Goal: Task Accomplishment & Management: Manage account settings

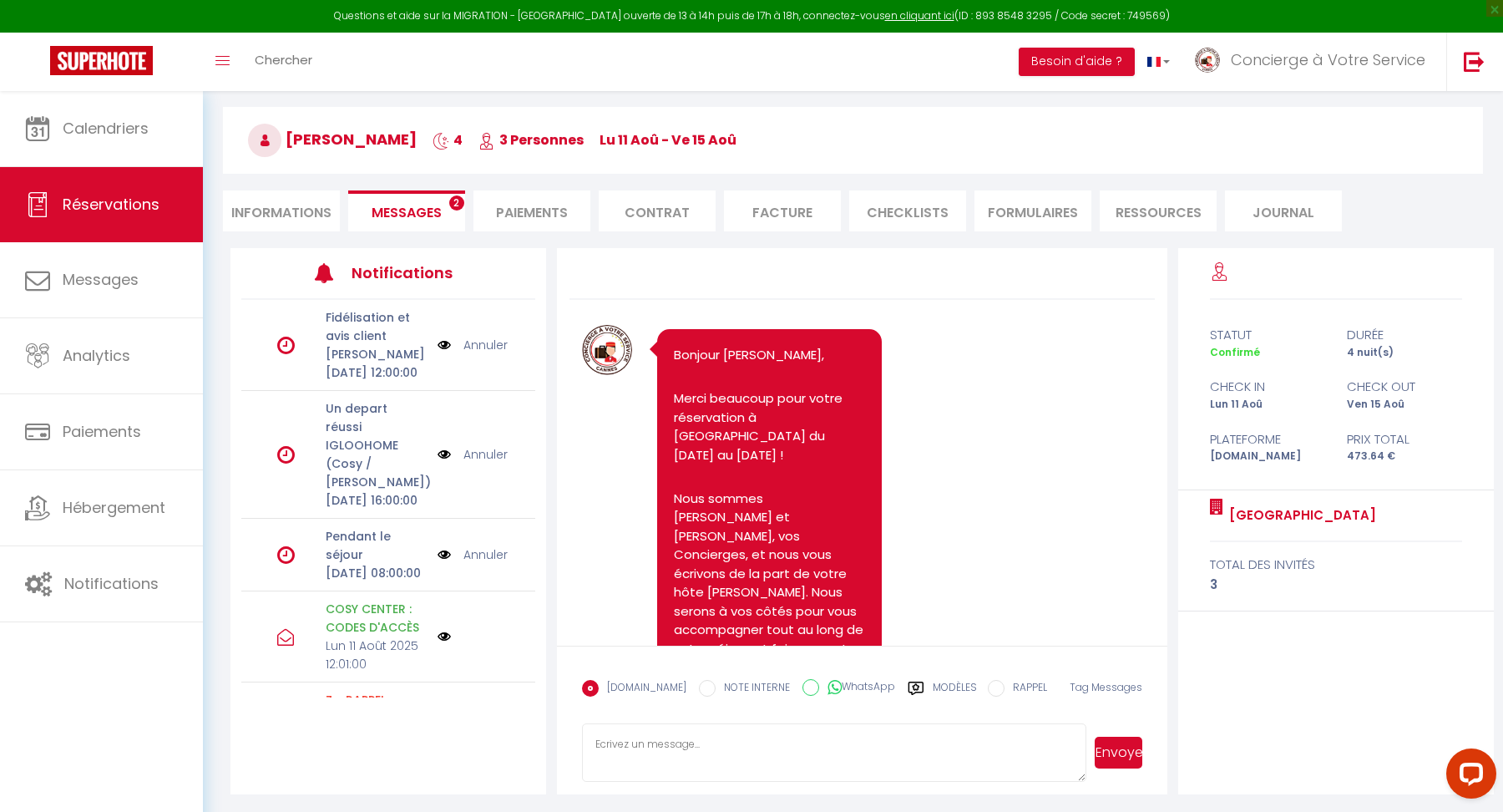
scroll to position [12151, 0]
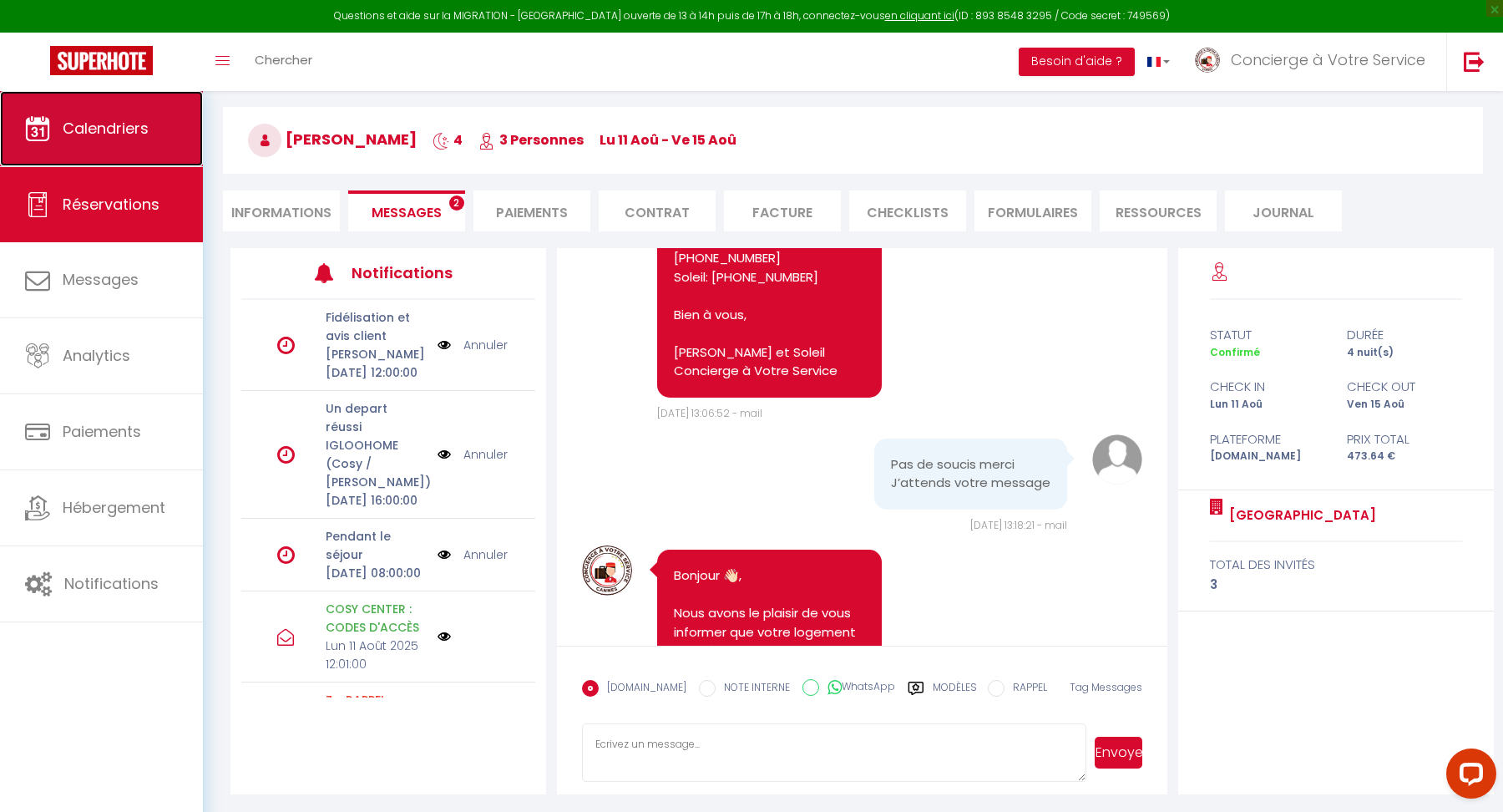
click at [147, 129] on span "Calendriers" at bounding box center [106, 128] width 86 height 21
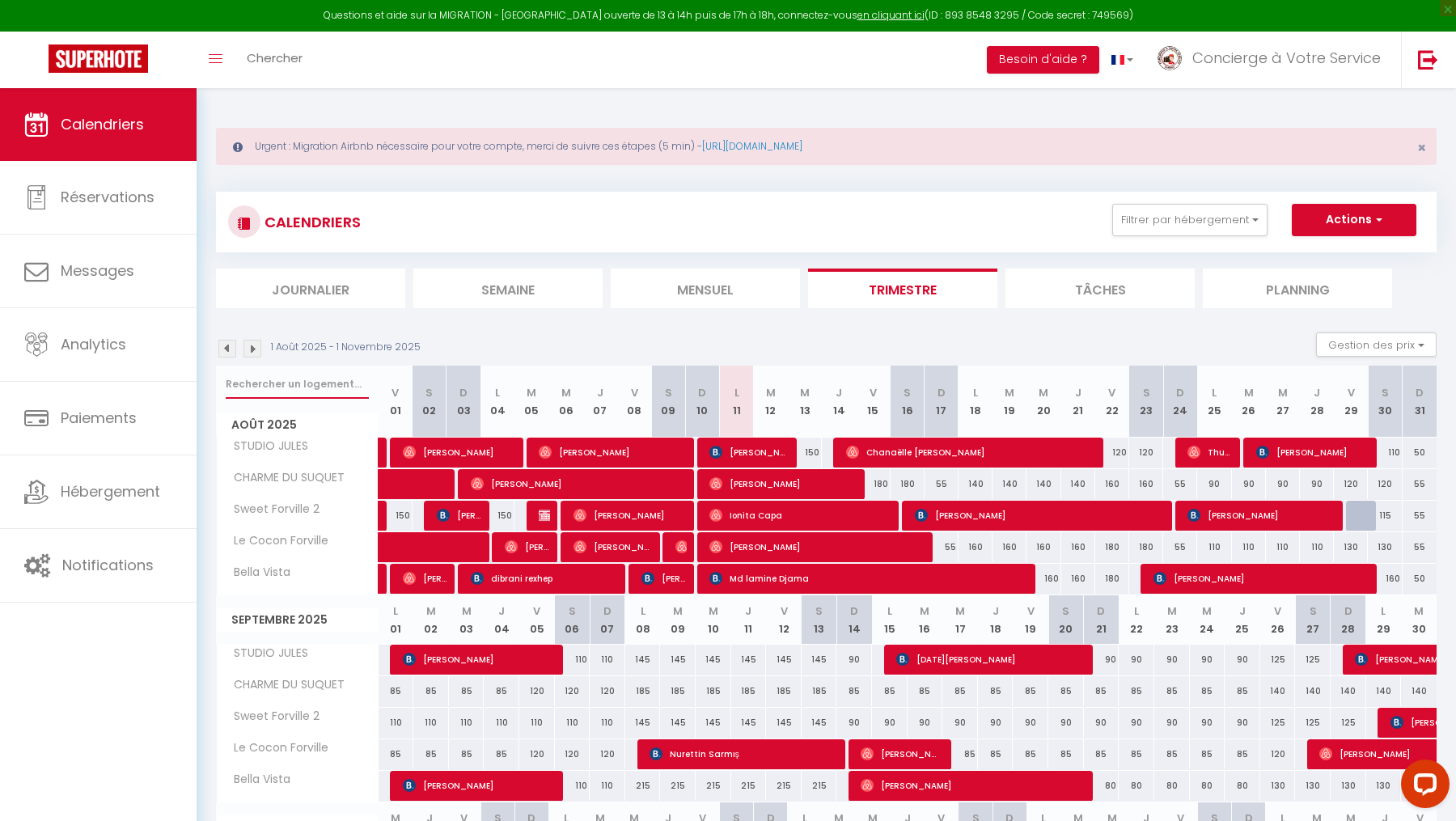
click at [313, 379] on input "text" at bounding box center [298, 384] width 144 height 29
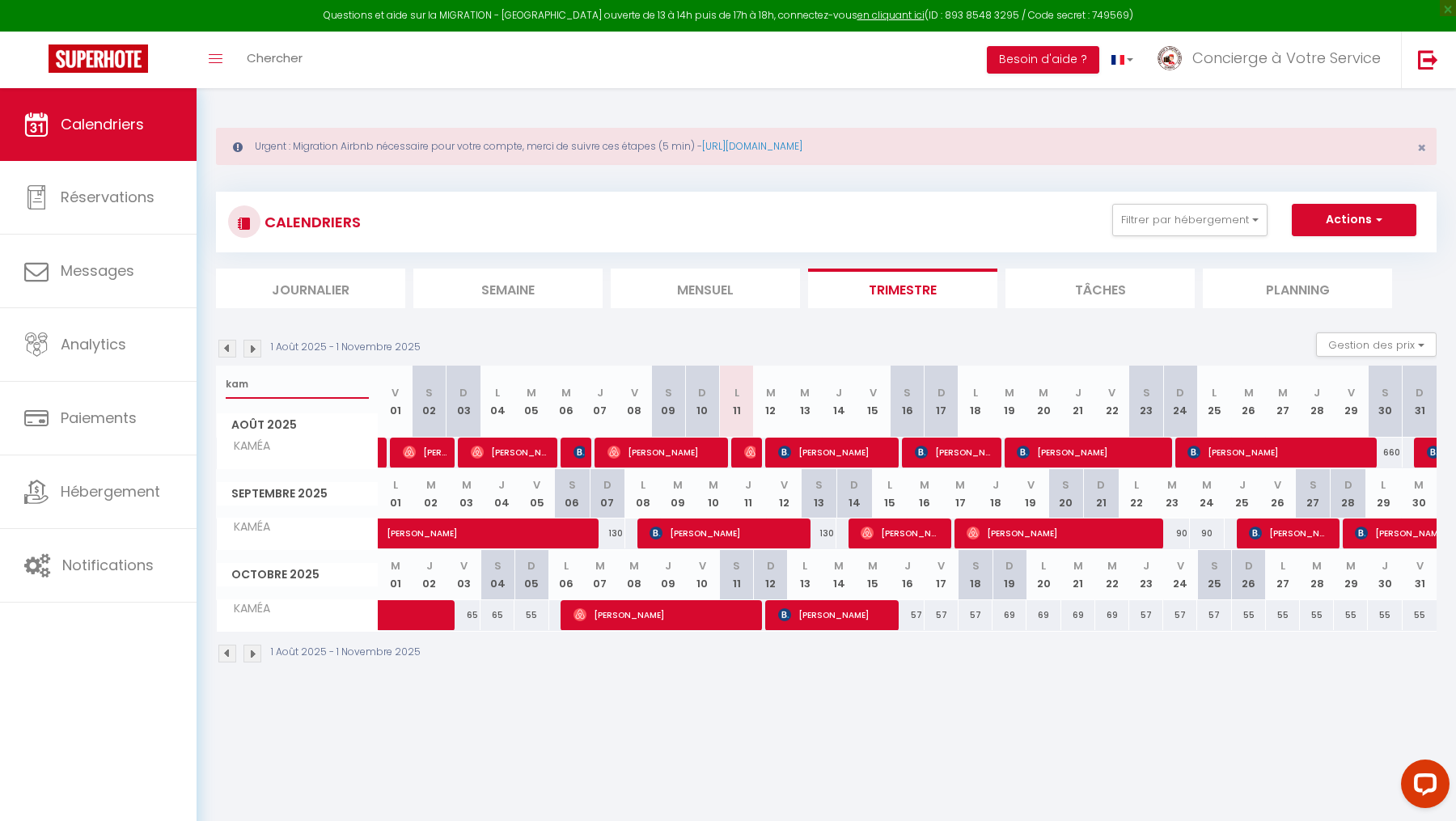
click at [260, 377] on input "kam" at bounding box center [298, 384] width 144 height 29
type input "dupl"
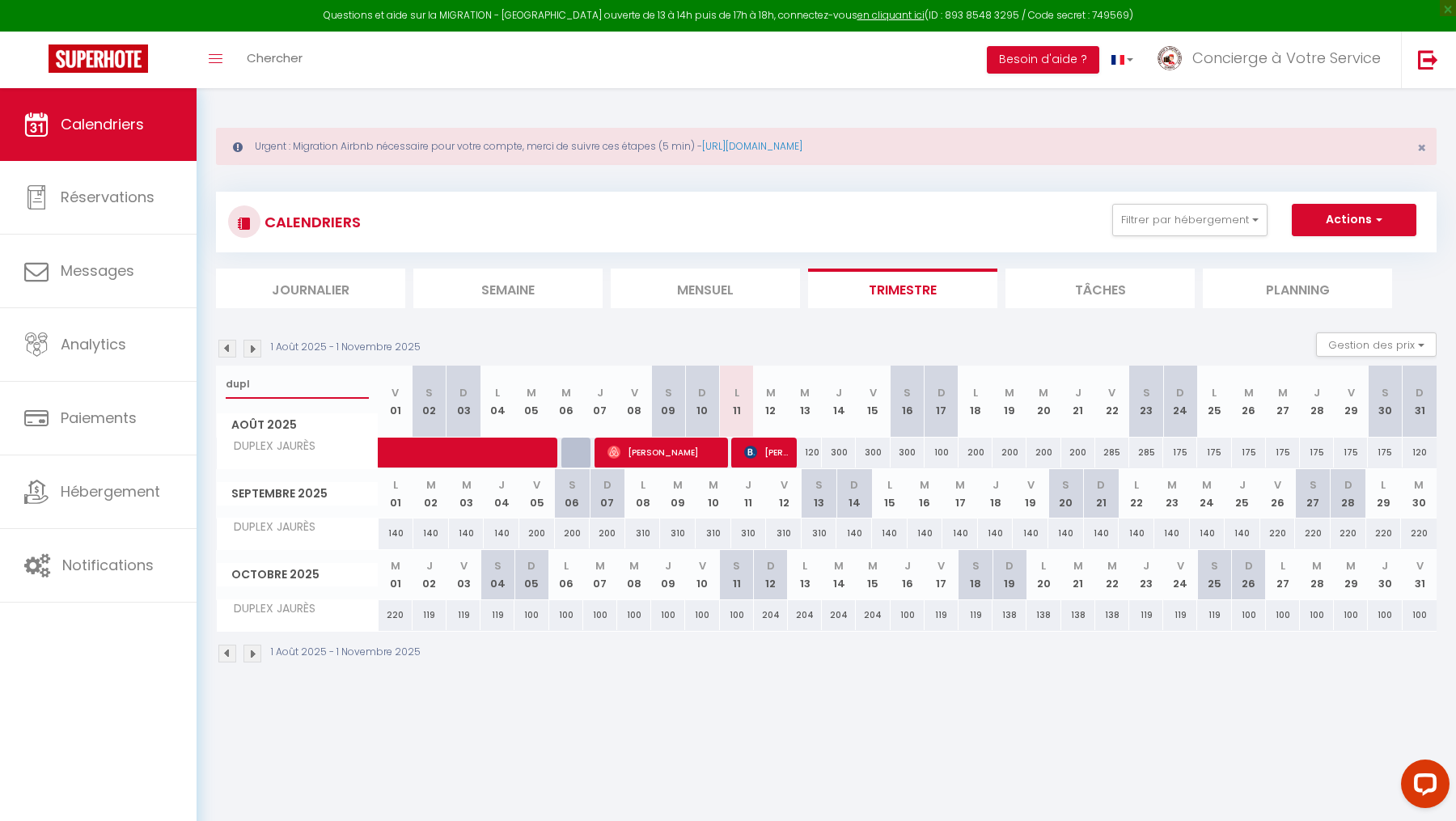
select select
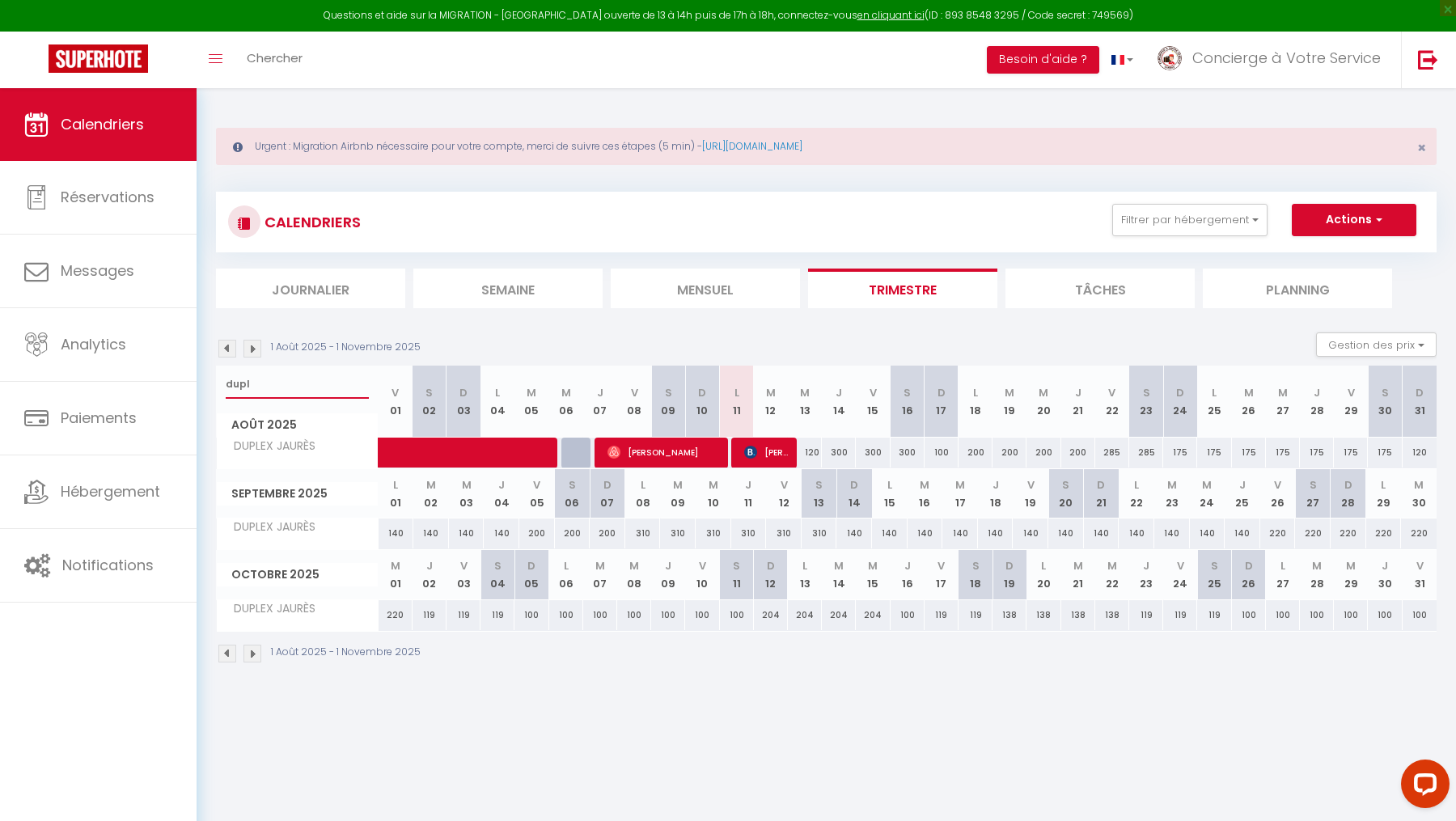
select select
type input "dupl"
click at [764, 453] on span "[PERSON_NAME]" at bounding box center [767, 452] width 45 height 31
select select "OK"
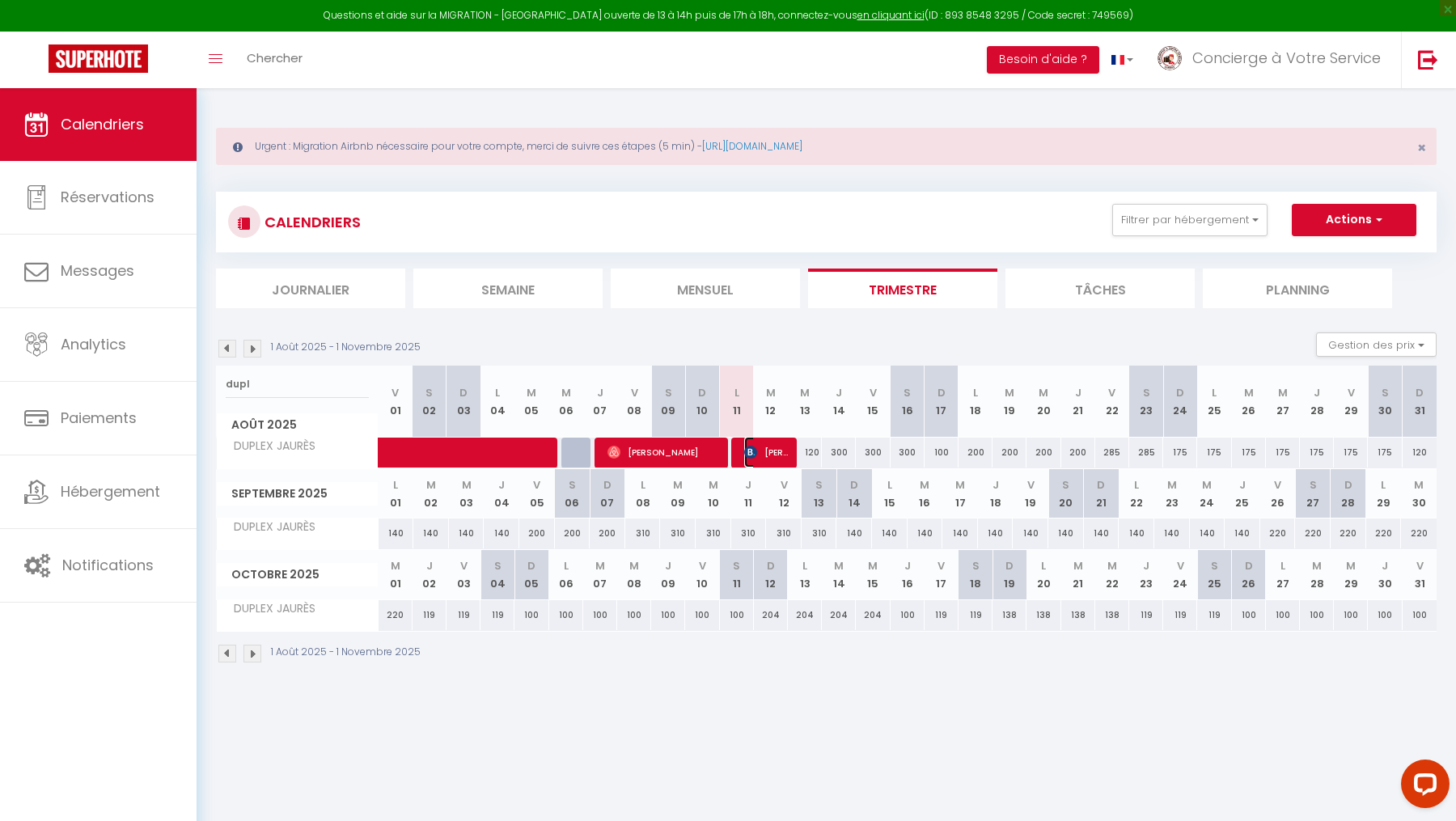
select select "KO"
select select "0"
select select "1"
select select
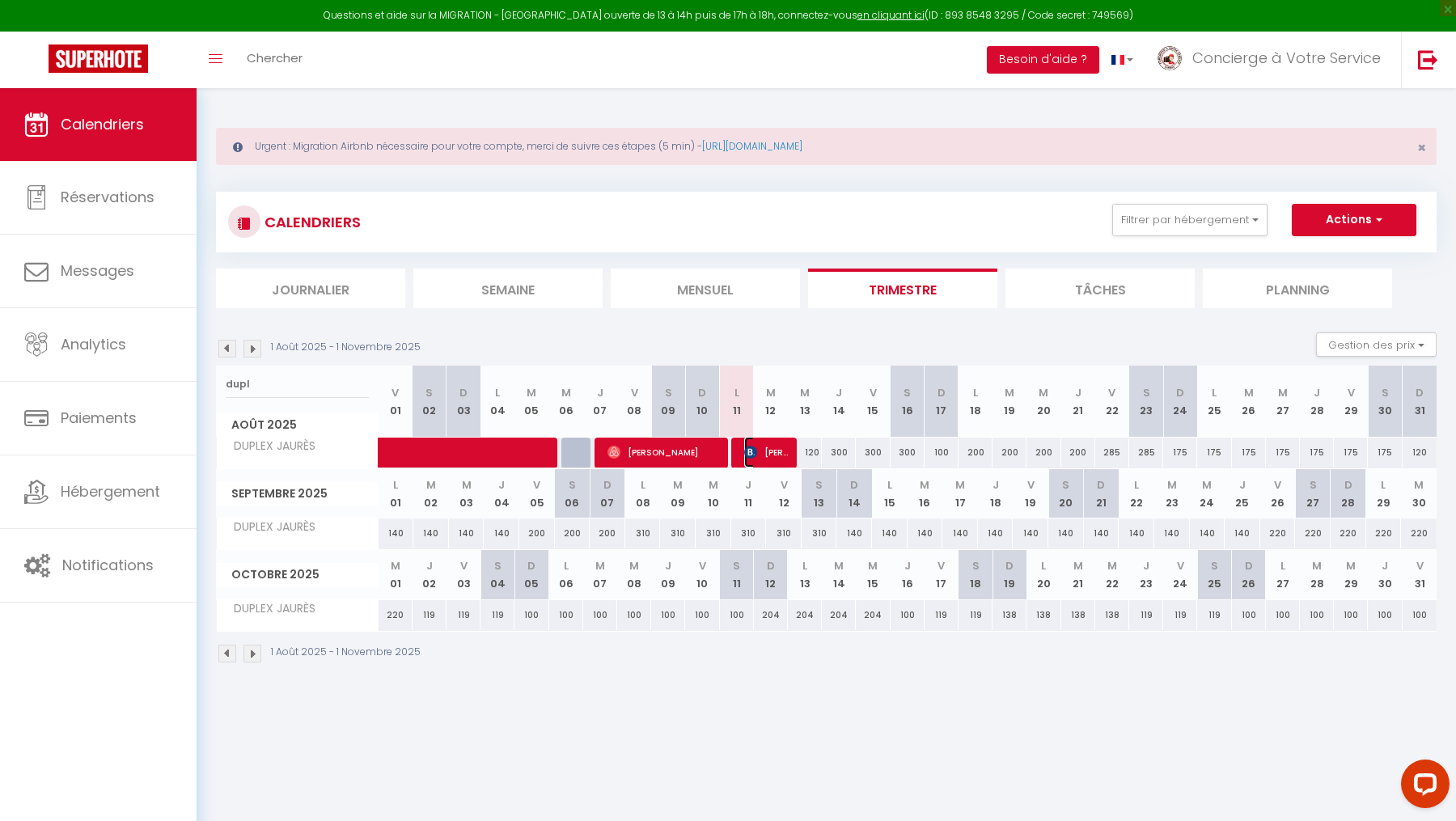
select select
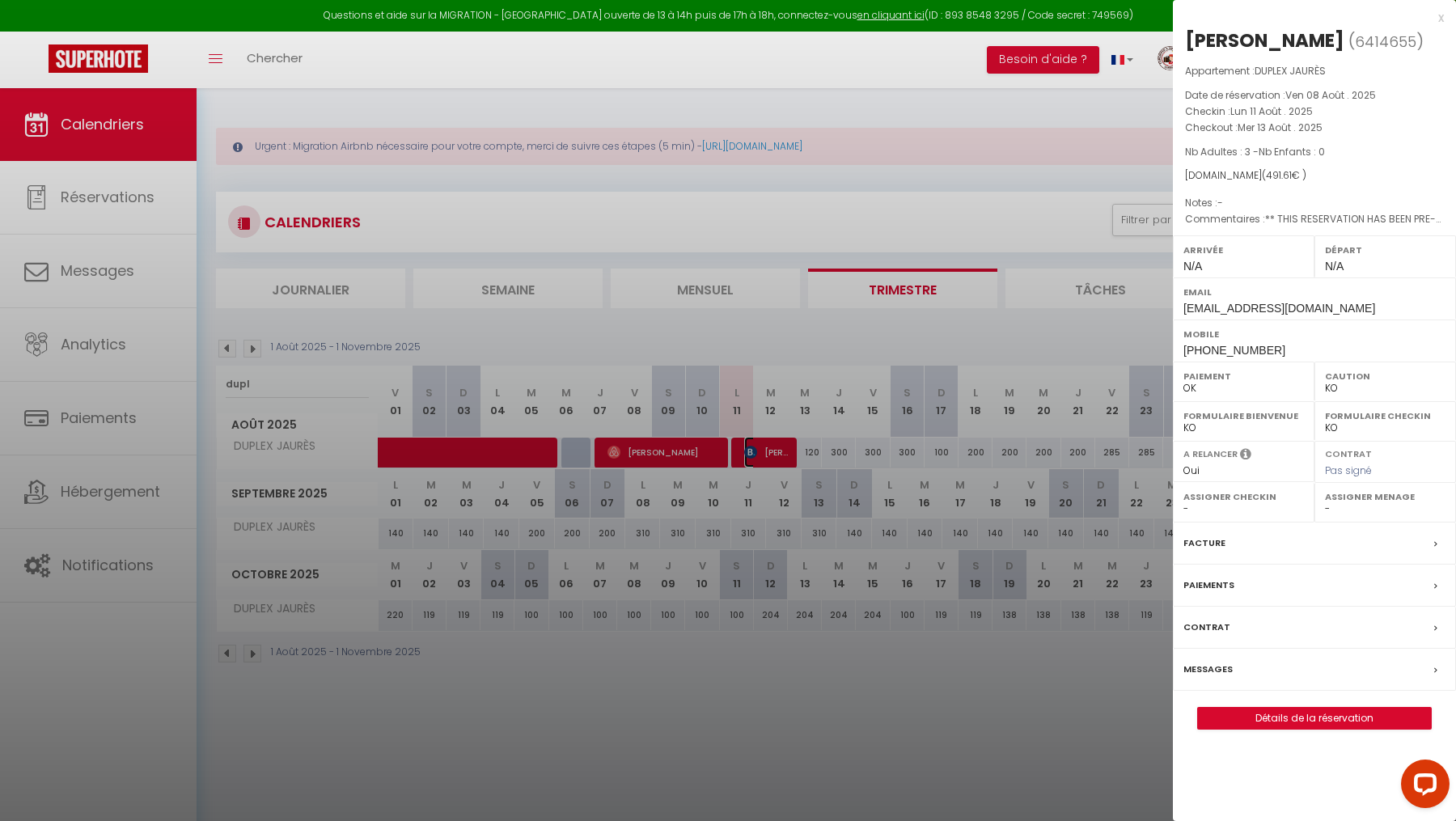
select select "10298"
click at [1335, 382] on select "OK KO" at bounding box center [1385, 388] width 120 height 14
select select "OK"
click at [446, 483] on div at bounding box center [728, 410] width 1456 height 821
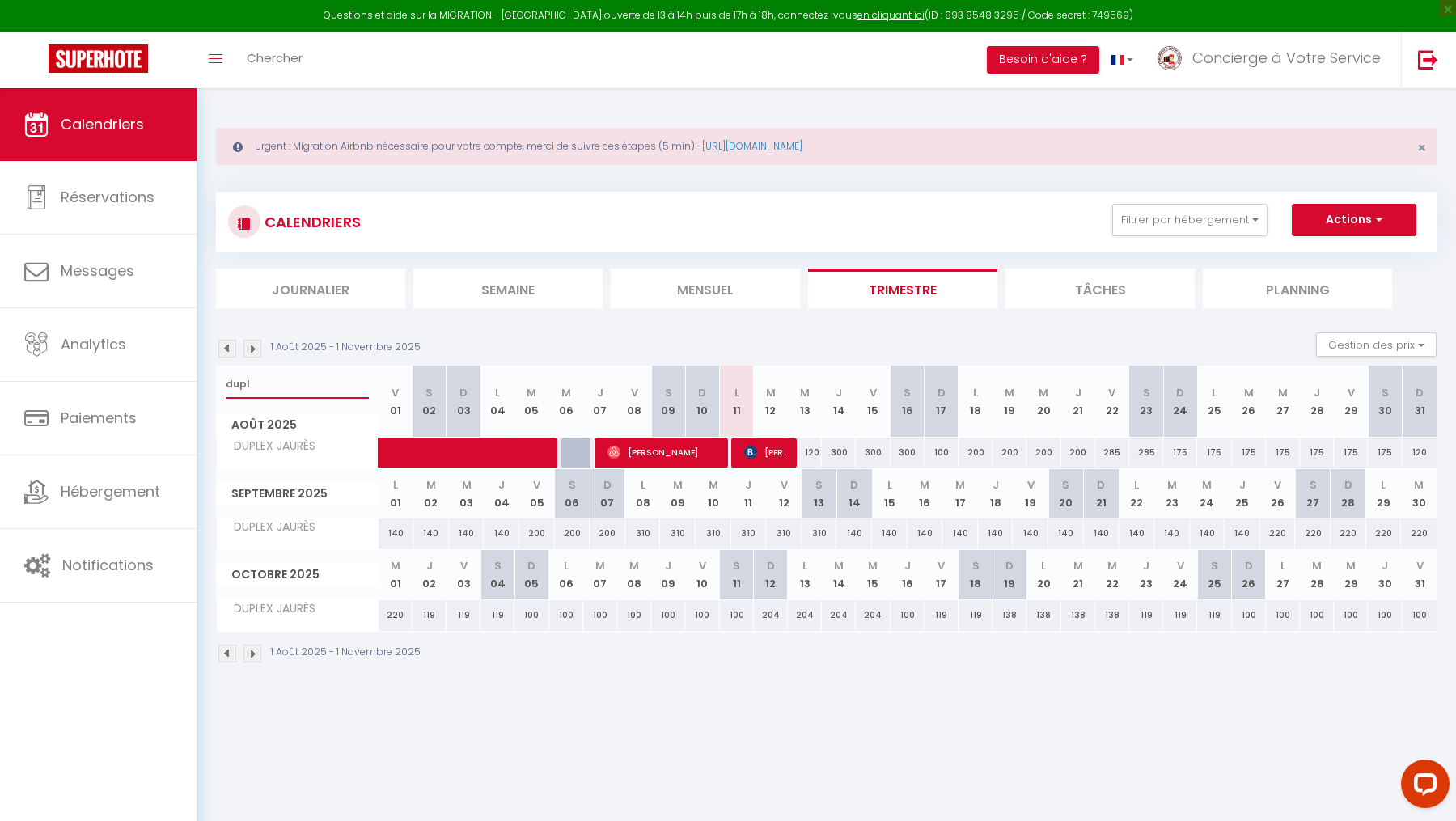
click at [275, 377] on input "dupl" at bounding box center [298, 384] width 144 height 29
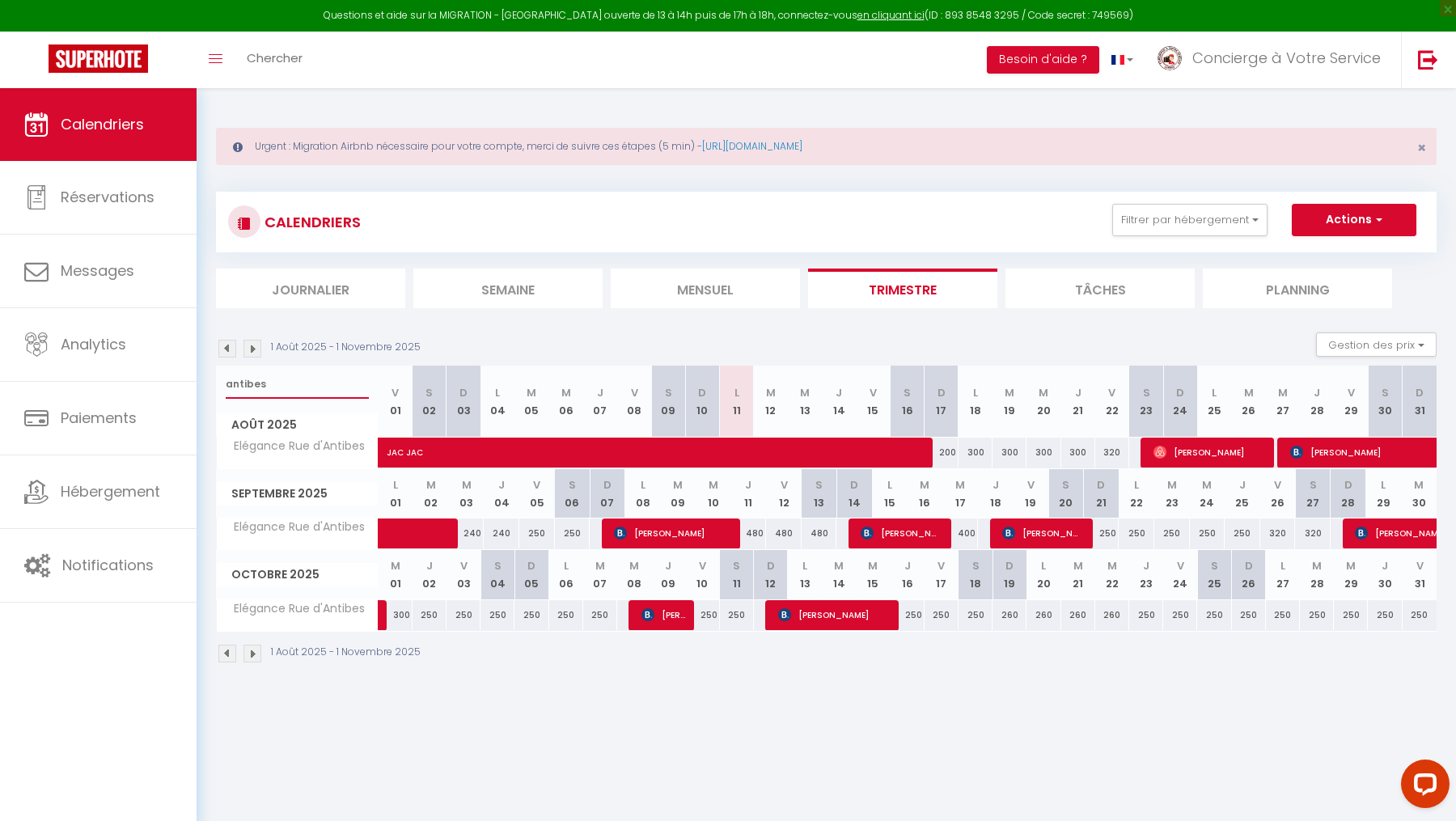
type input "antibes"
